Goal: Task Accomplishment & Management: Manage account settings

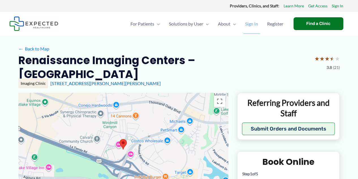
click at [248, 24] on span "Sign In" at bounding box center [251, 24] width 13 height 20
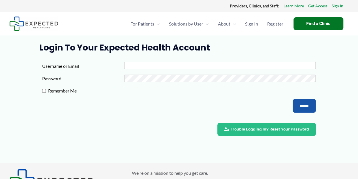
click at [143, 65] on input "Username or Email" at bounding box center [219, 65] width 191 height 7
type input "**********"
click at [309, 103] on input "******" at bounding box center [304, 106] width 23 height 14
